Goal: Check status

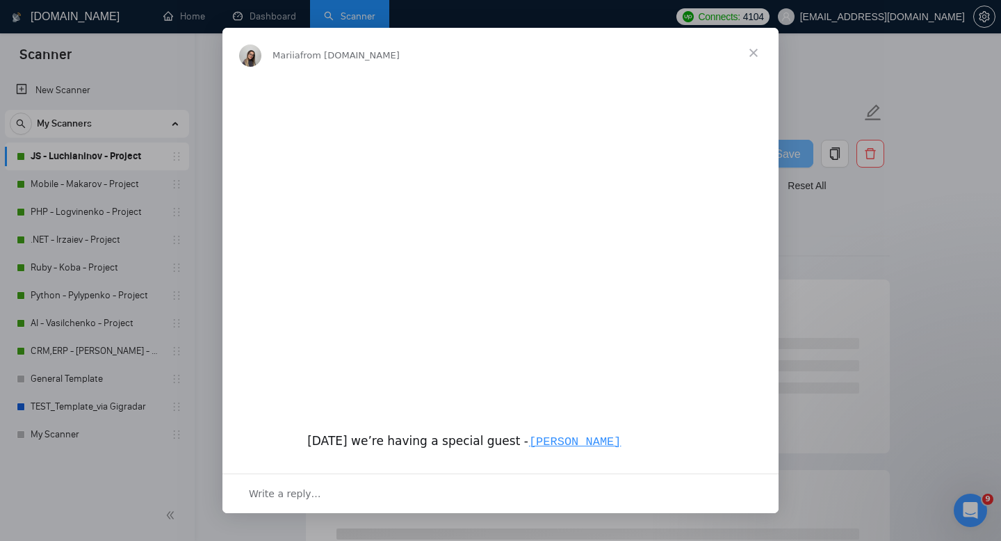
click at [751, 54] on span "Close" at bounding box center [753, 53] width 50 height 50
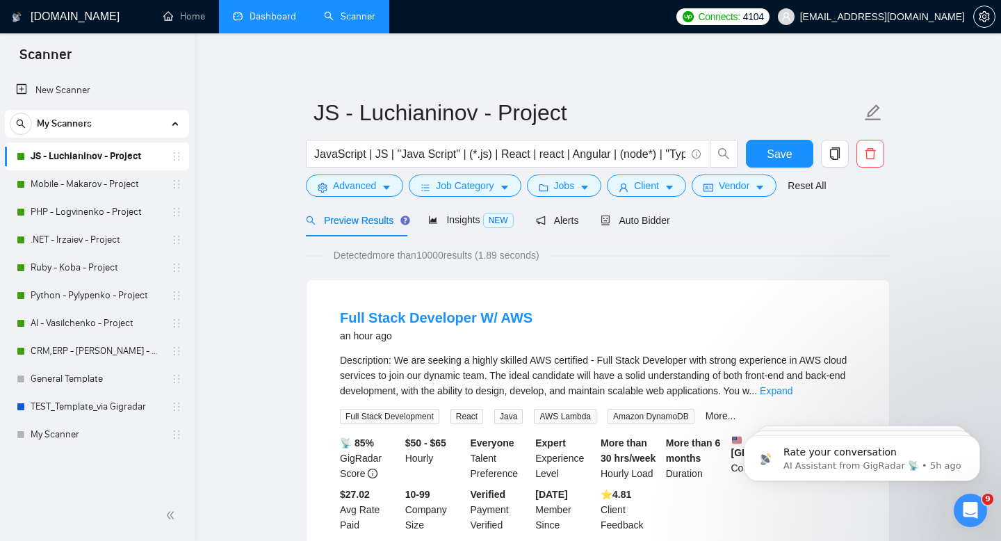
click at [282, 15] on link "Dashboard" at bounding box center [264, 16] width 63 height 12
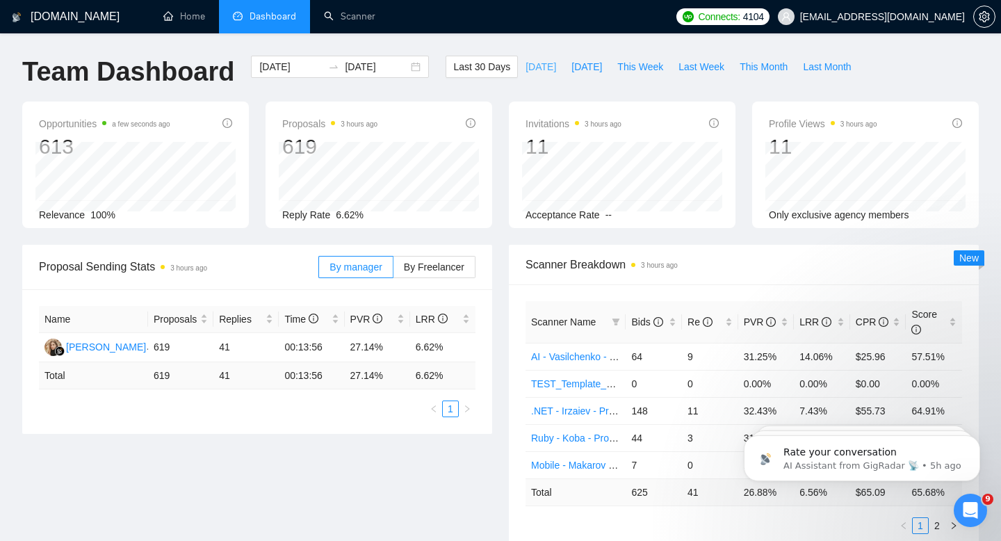
click at [532, 63] on span "[DATE]" at bounding box center [540, 66] width 31 height 15
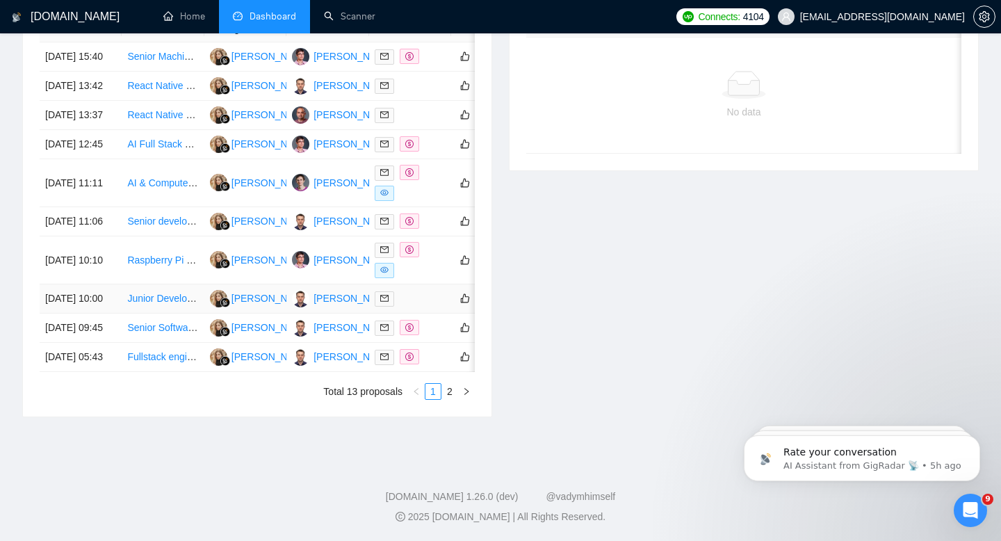
scroll to position [719, 0]
click at [448, 396] on link "2" at bounding box center [449, 391] width 15 height 15
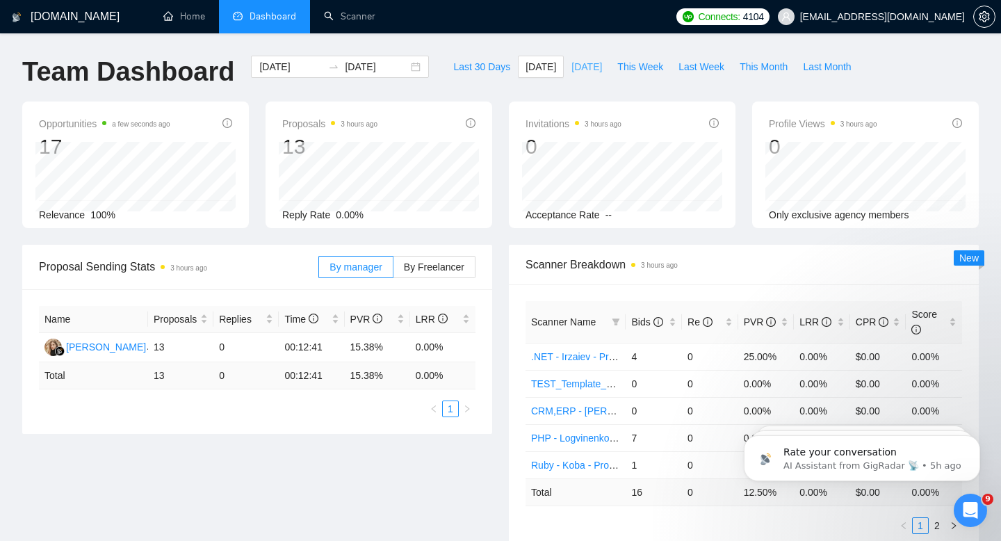
click at [576, 69] on span "[DATE]" at bounding box center [586, 66] width 31 height 15
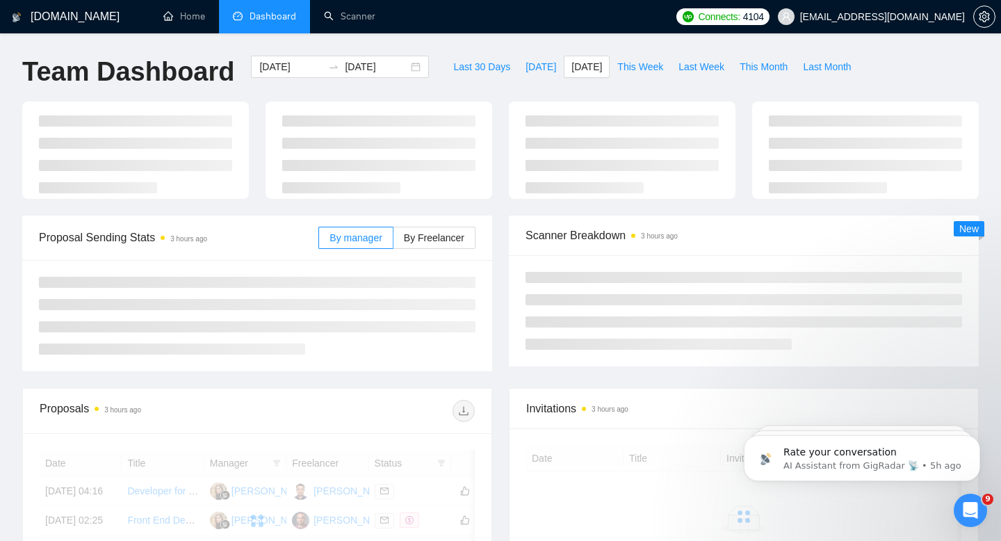
type input "[DATE]"
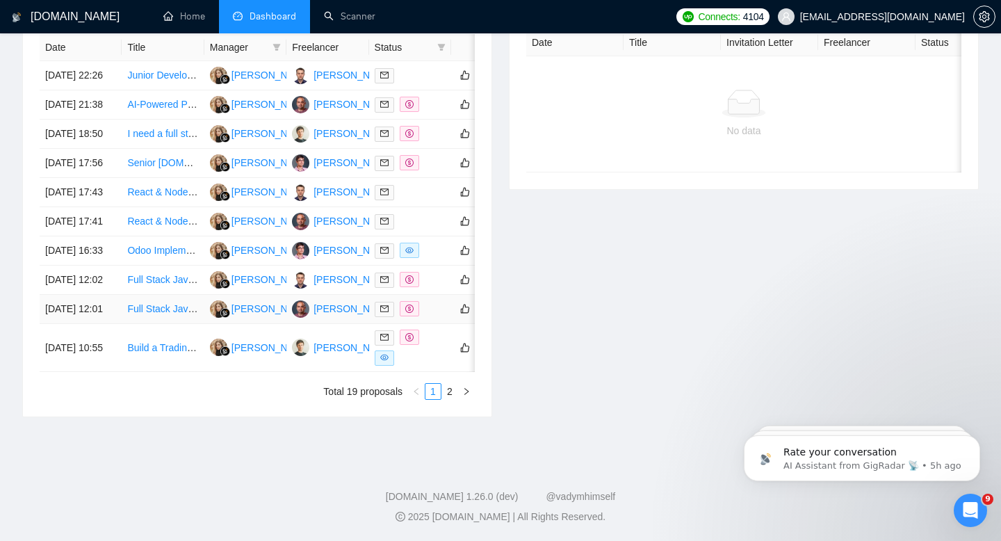
scroll to position [649, 0]
click at [452, 399] on link "2" at bounding box center [449, 391] width 15 height 15
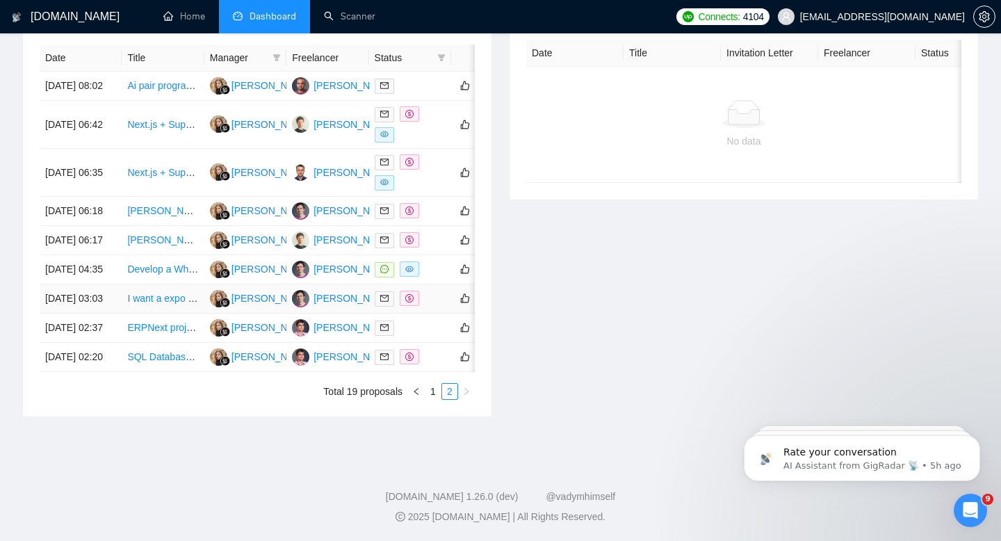
scroll to position [614, 0]
